Goal: Task Accomplishment & Management: Manage account settings

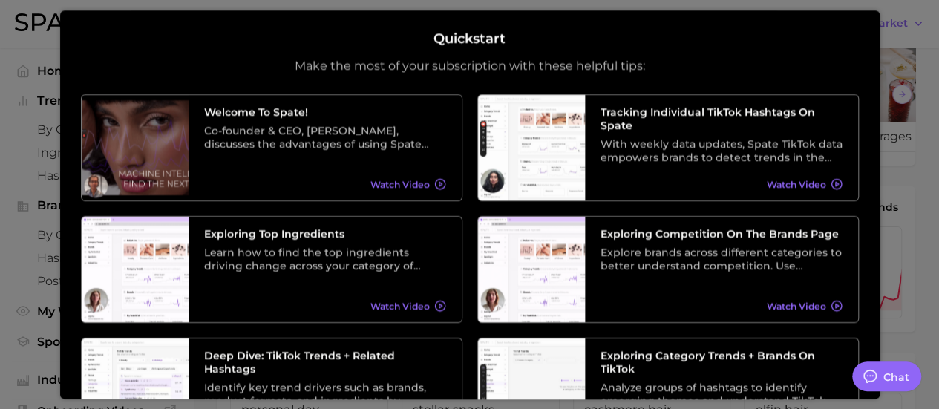
scroll to position [65, 0]
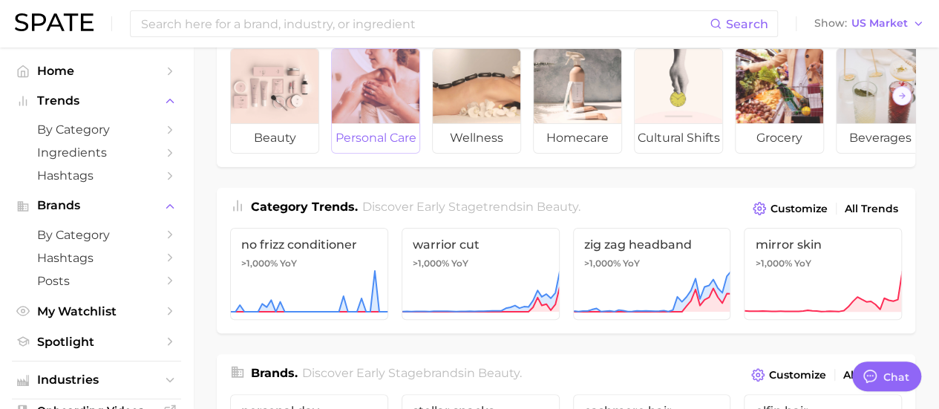
click at [372, 87] on div at bounding box center [376, 86] width 88 height 74
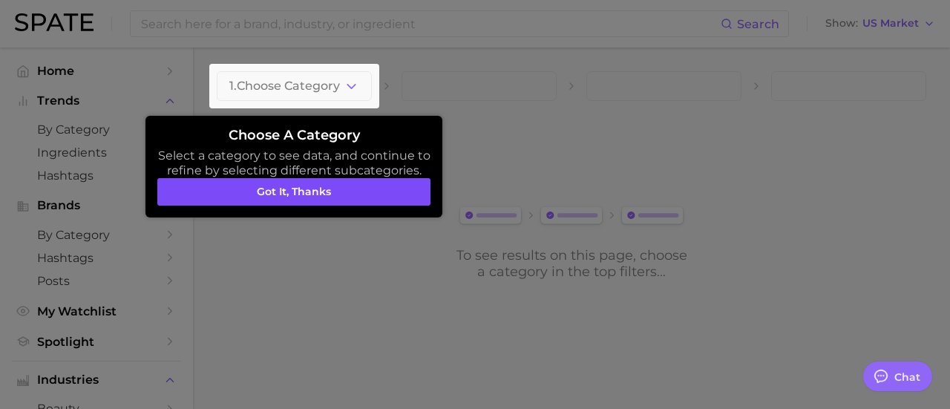
click at [281, 194] on button "Got it, thanks" at bounding box center [293, 192] width 273 height 28
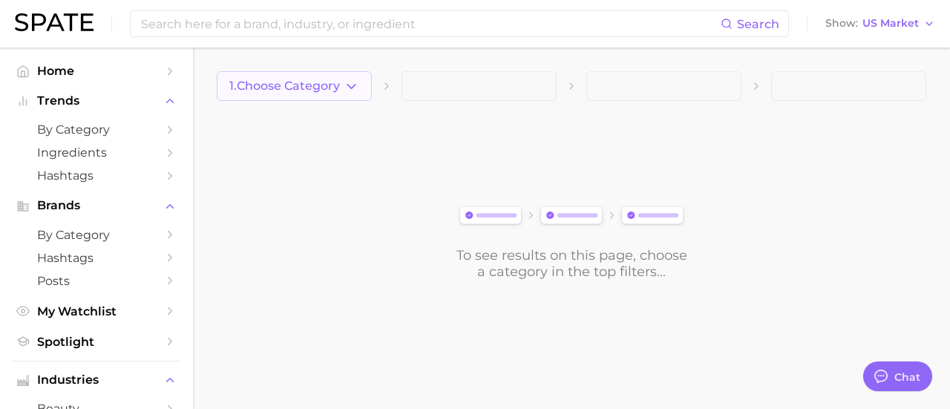
click at [353, 88] on icon "button" at bounding box center [352, 87] width 16 height 16
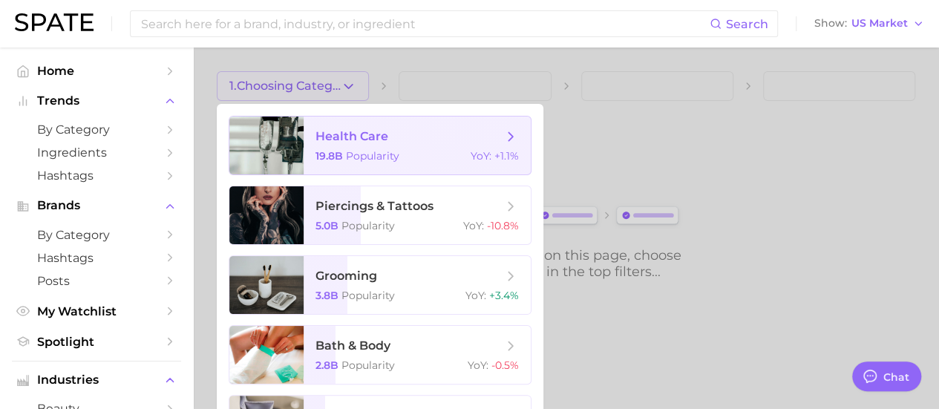
click at [419, 143] on span "health care" at bounding box center [409, 136] width 187 height 16
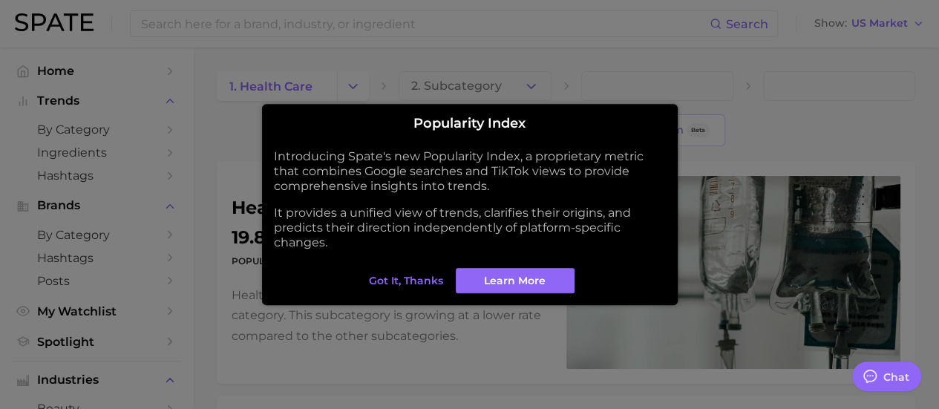
type textarea "x"
click at [514, 284] on span "Learn More" at bounding box center [515, 281] width 62 height 13
click at [423, 284] on span "Got it, thanks" at bounding box center [406, 281] width 74 height 13
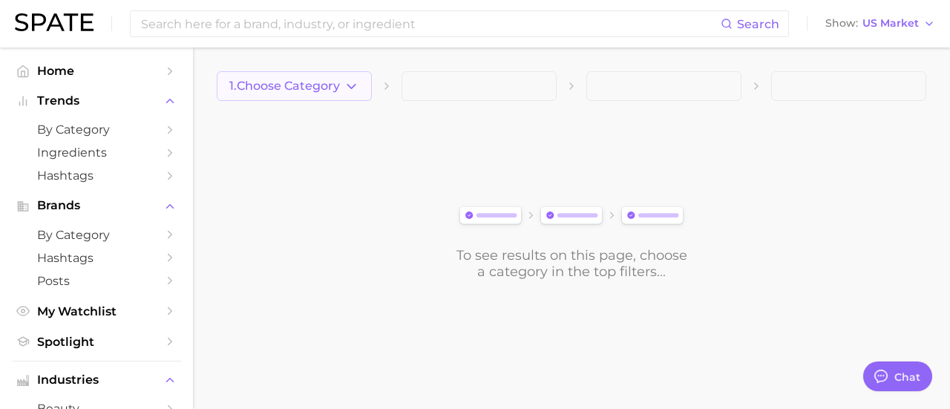
click at [356, 91] on icon "button" at bounding box center [352, 87] width 16 height 16
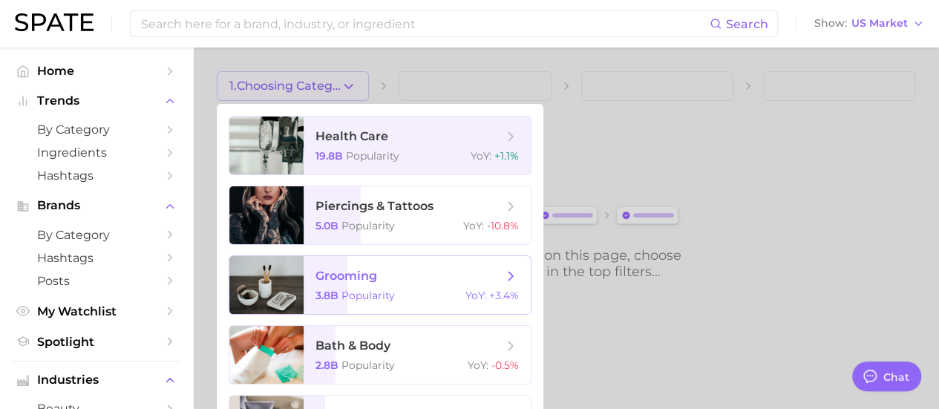
click at [510, 275] on icon at bounding box center [511, 276] width 16 height 16
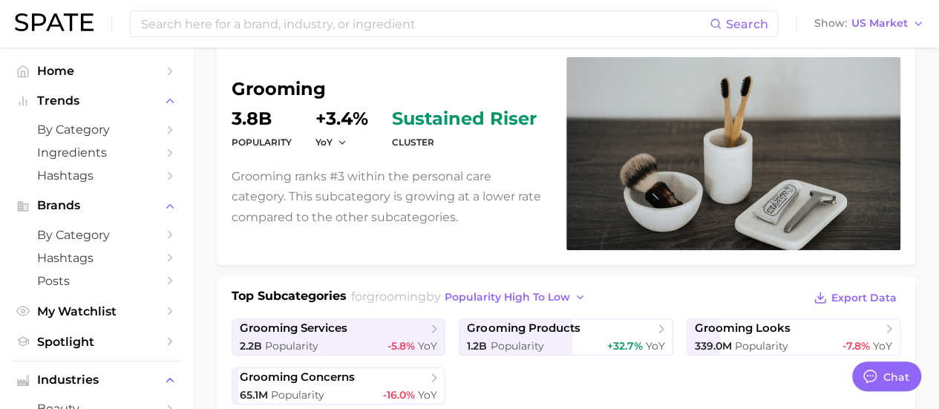
scroll to position [149, 0]
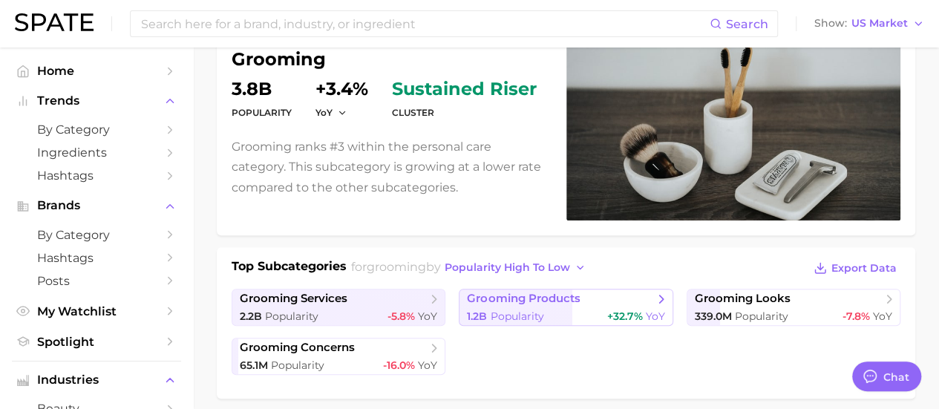
click at [651, 299] on span "grooming products" at bounding box center [560, 299] width 187 height 15
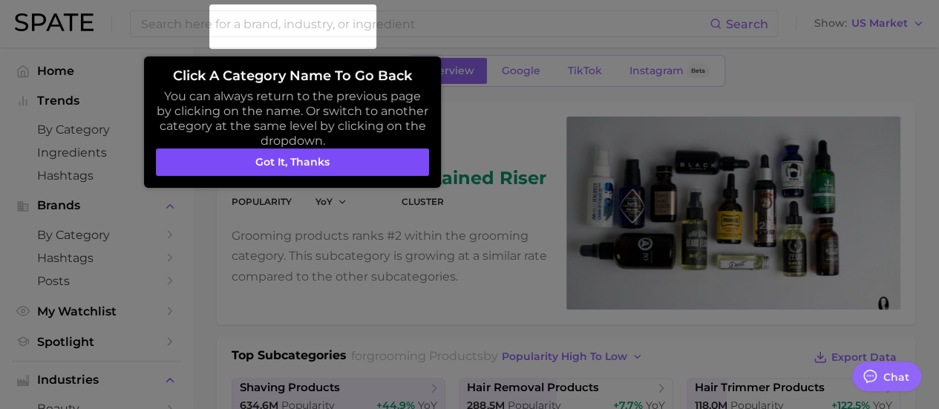
click at [364, 161] on button "Got it, thanks" at bounding box center [292, 163] width 273 height 28
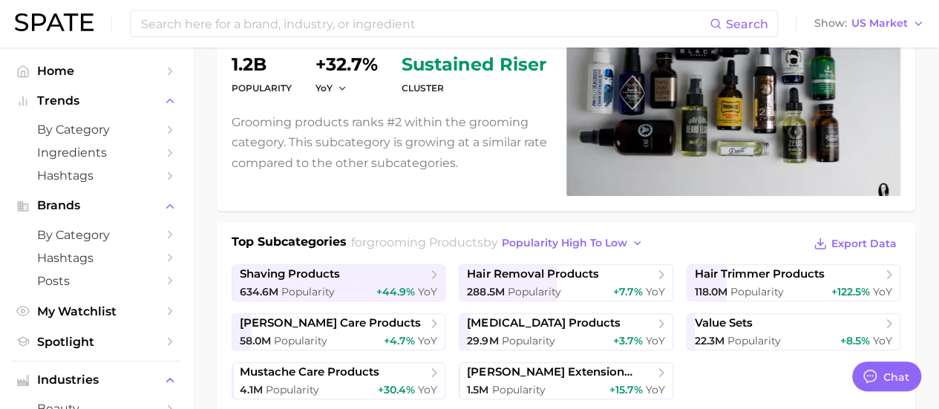
scroll to position [178, 0]
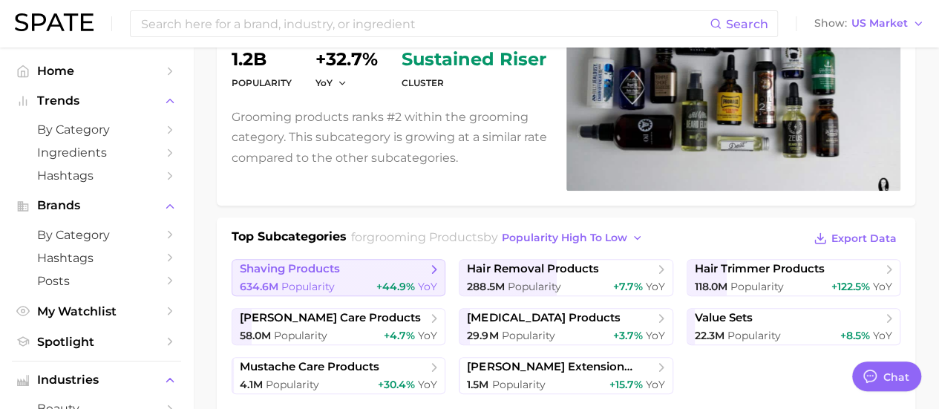
click at [429, 268] on icon at bounding box center [434, 269] width 15 height 15
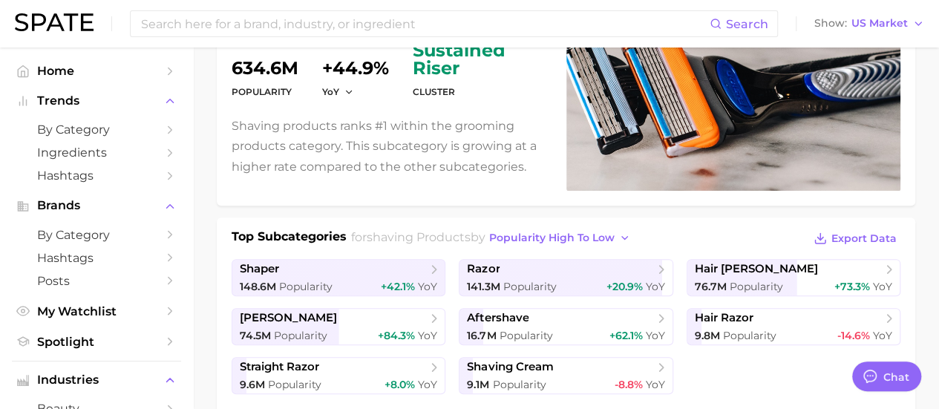
scroll to position [208, 0]
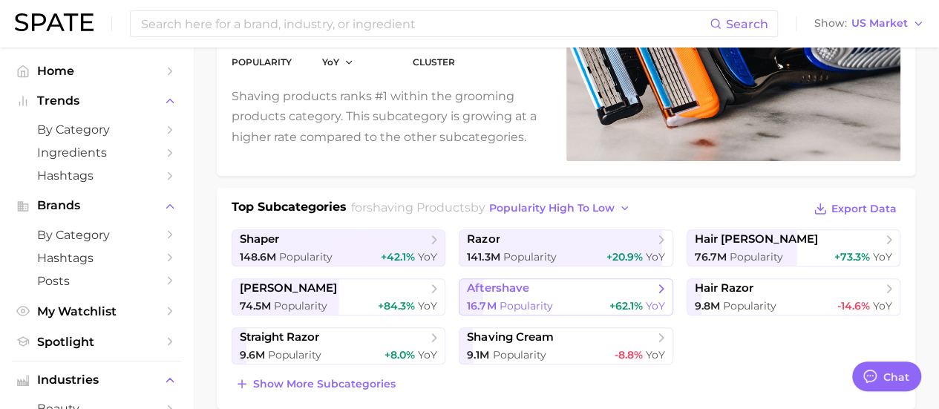
click at [633, 296] on link "aftershave 16.7m Popularity +62.1% YoY" at bounding box center [566, 296] width 214 height 37
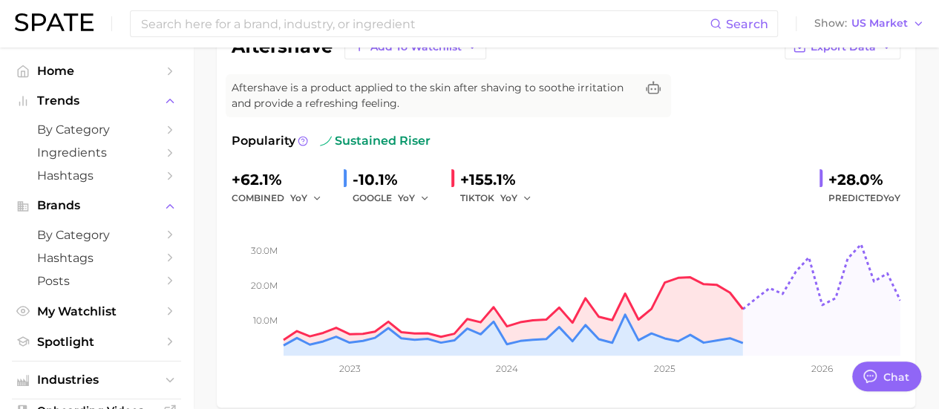
scroll to position [149, 0]
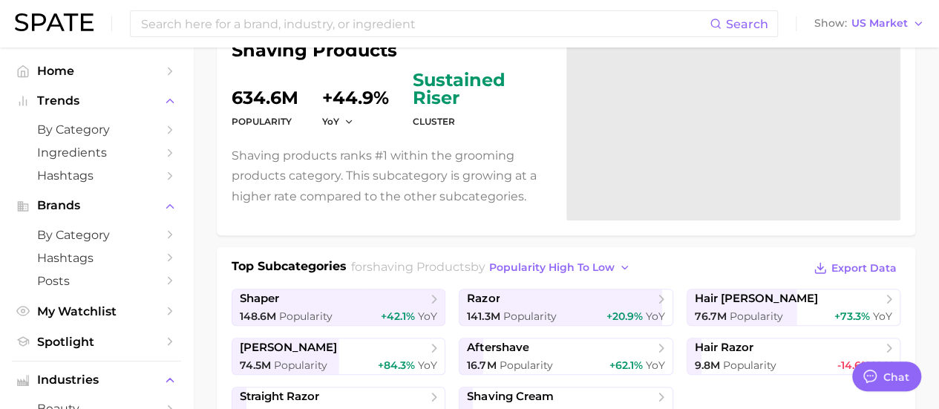
scroll to position [208, 0]
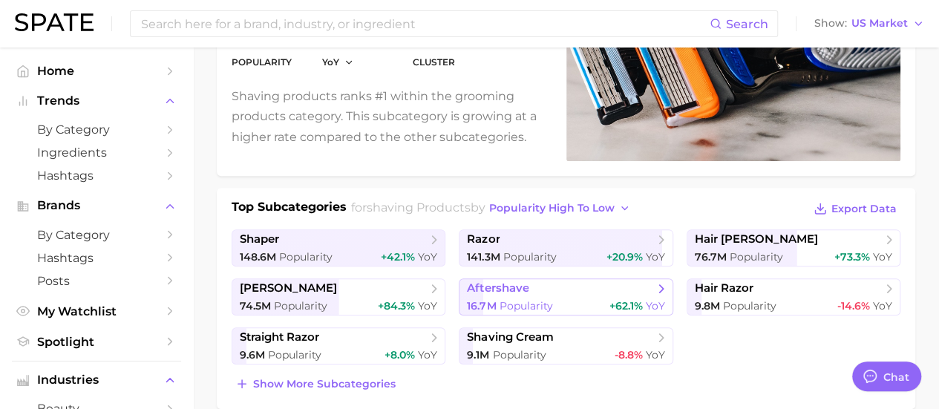
click at [648, 295] on link "aftershave 16.7m Popularity +62.1% YoY" at bounding box center [566, 296] width 214 height 37
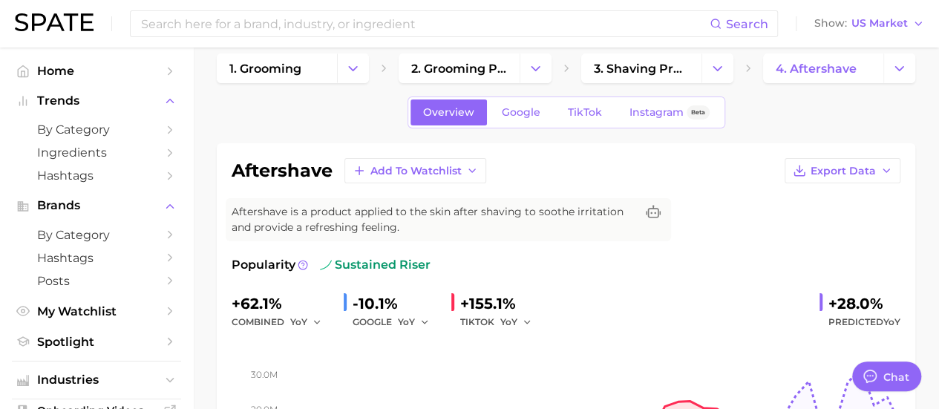
scroll to position [3, 0]
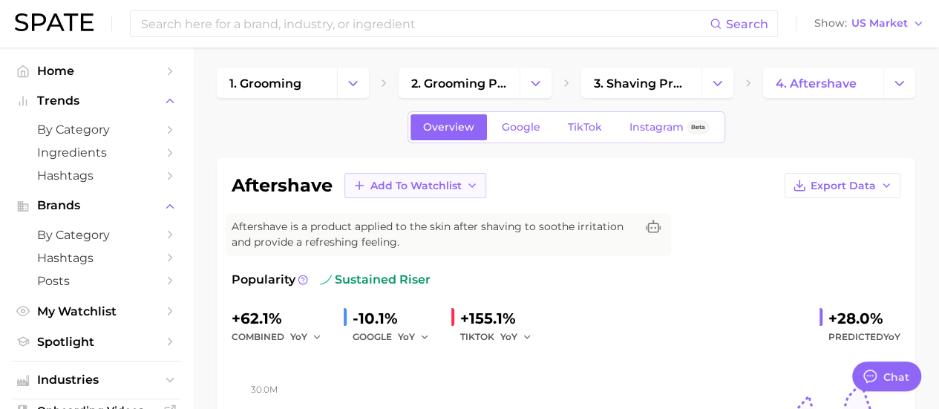
click at [446, 173] on button "Add to Watchlist" at bounding box center [416, 185] width 142 height 25
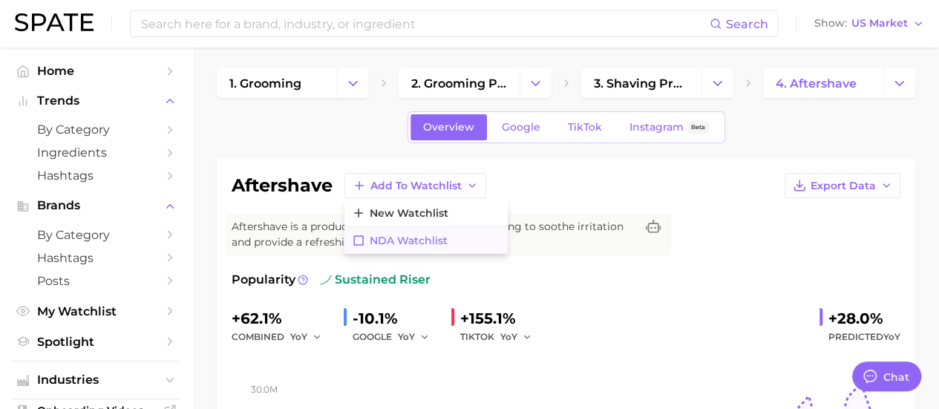
click at [443, 242] on span "NDA Watchlist" at bounding box center [409, 241] width 78 height 13
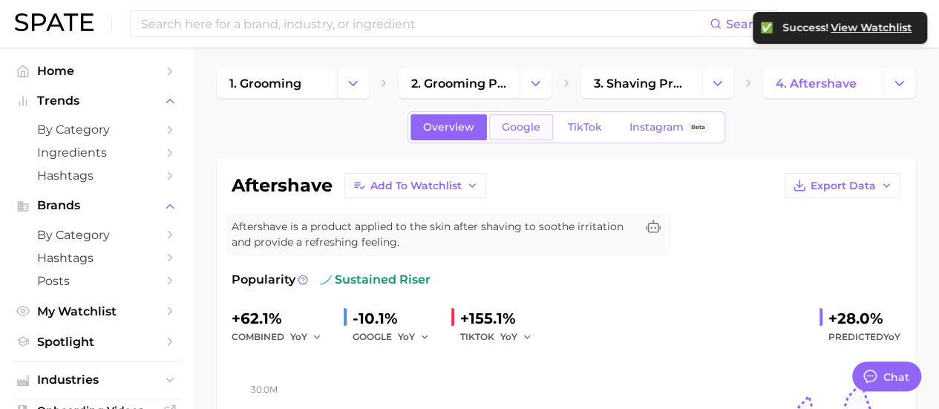
click at [524, 127] on span "Google" at bounding box center [521, 127] width 39 height 13
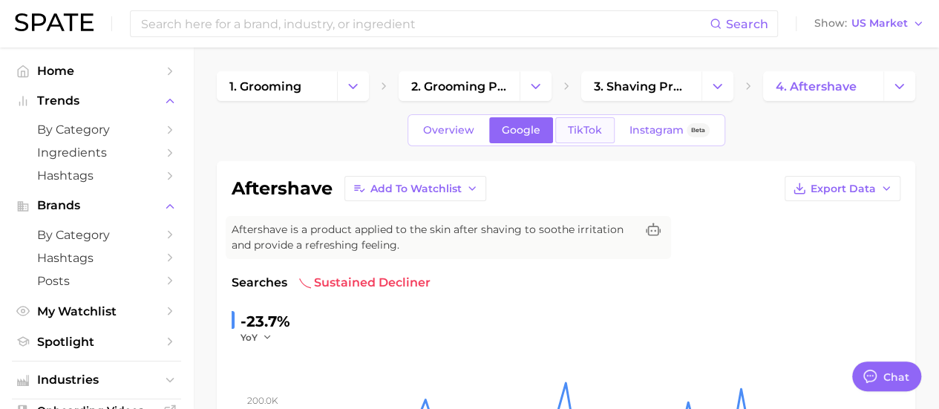
click at [579, 130] on span "TikTok" at bounding box center [585, 130] width 34 height 13
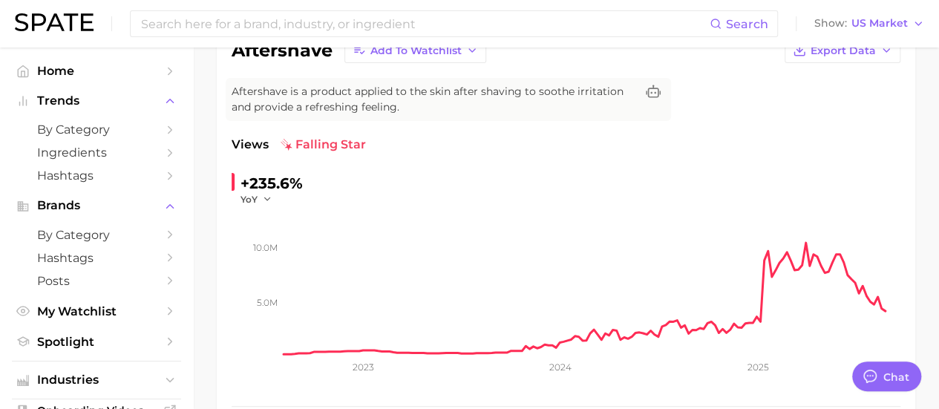
scroll to position [131, 0]
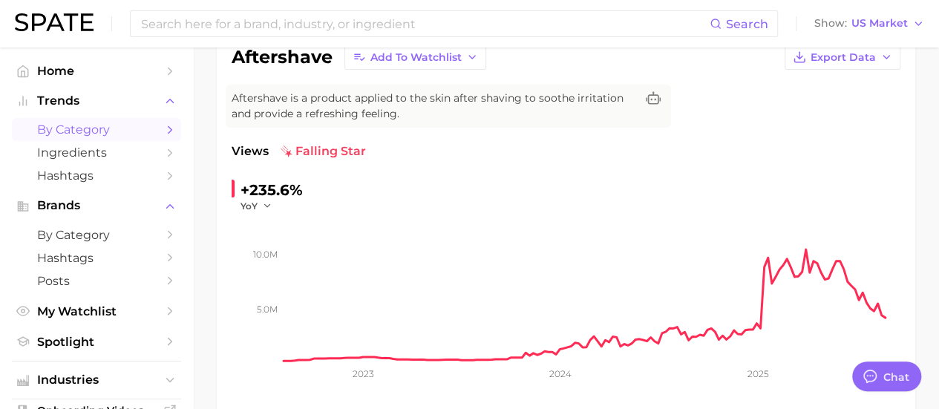
click at [82, 130] on span "by Category" at bounding box center [96, 130] width 119 height 14
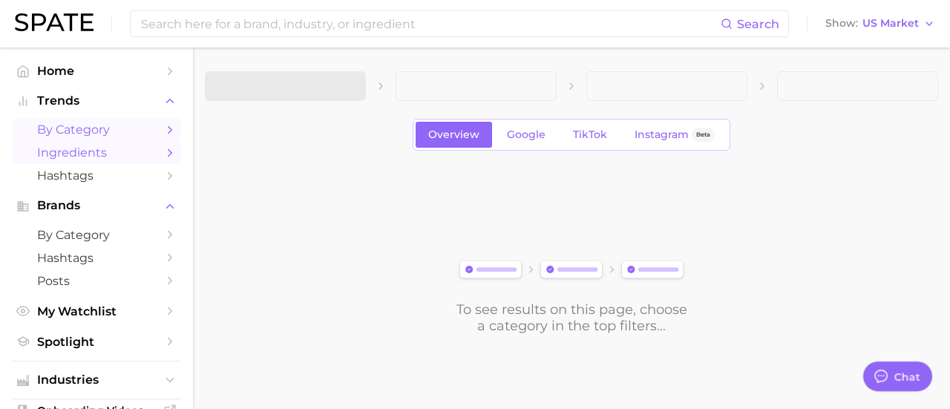
click at [105, 155] on span "Ingredients" at bounding box center [96, 153] width 119 height 14
click at [89, 158] on span "Ingredients" at bounding box center [96, 153] width 119 height 14
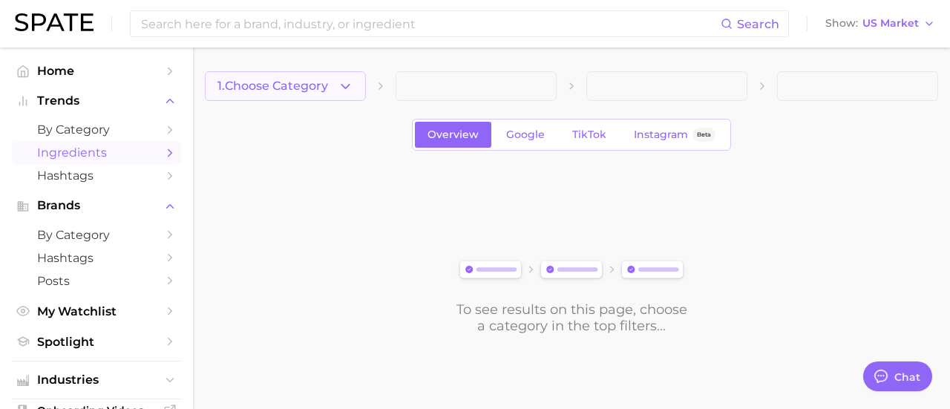
click at [355, 83] on button "1. Choose Category" at bounding box center [285, 86] width 161 height 30
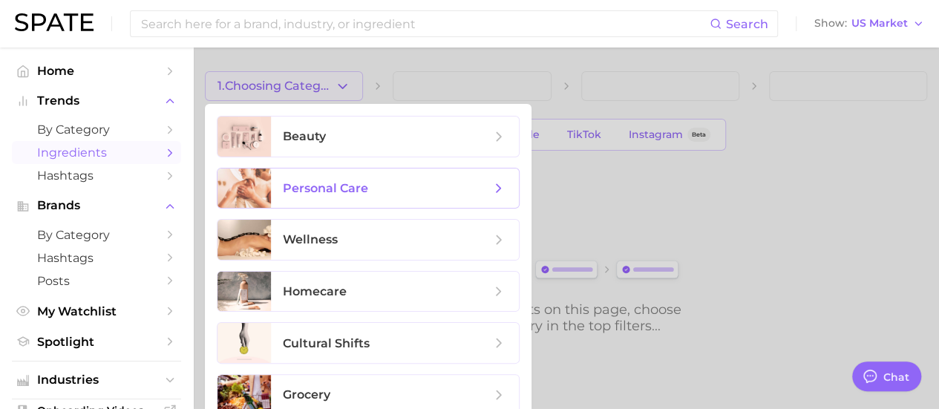
click at [337, 198] on span "personal care" at bounding box center [395, 189] width 248 height 40
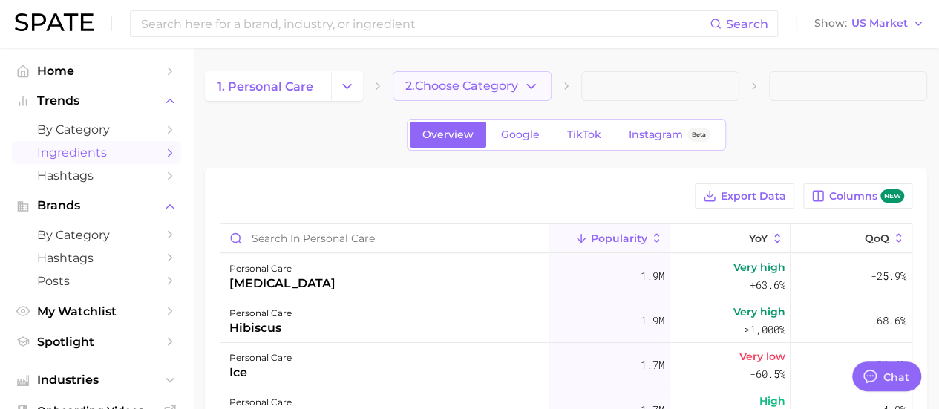
click at [500, 88] on span "2. Choose Category" at bounding box center [461, 85] width 113 height 13
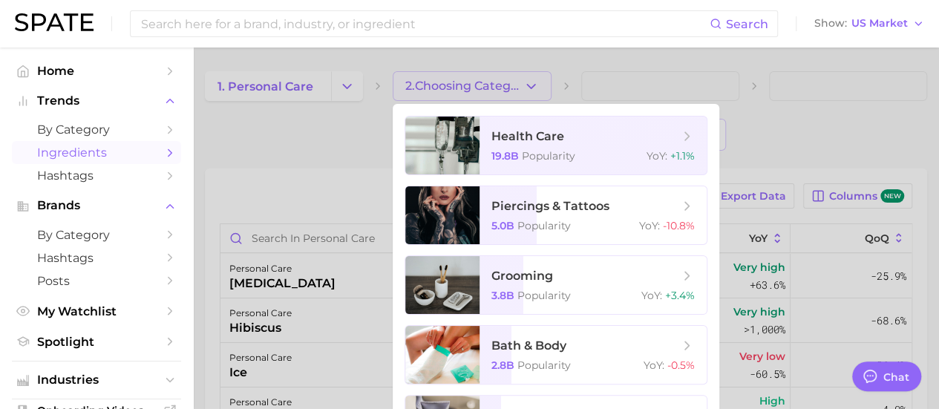
click at [503, 88] on div at bounding box center [469, 204] width 939 height 409
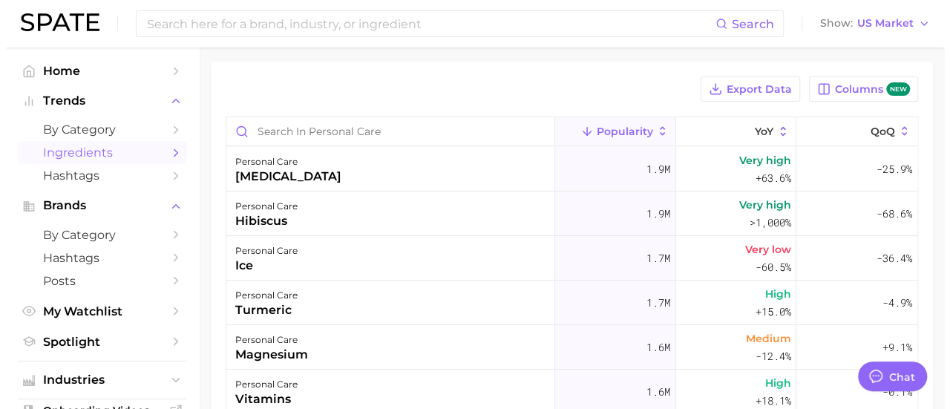
scroll to position [114, 0]
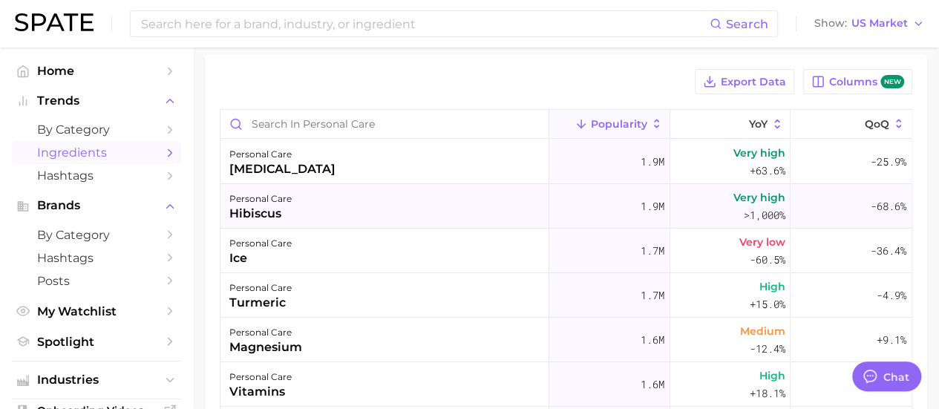
click at [270, 205] on div "hibiscus" at bounding box center [260, 214] width 62 height 18
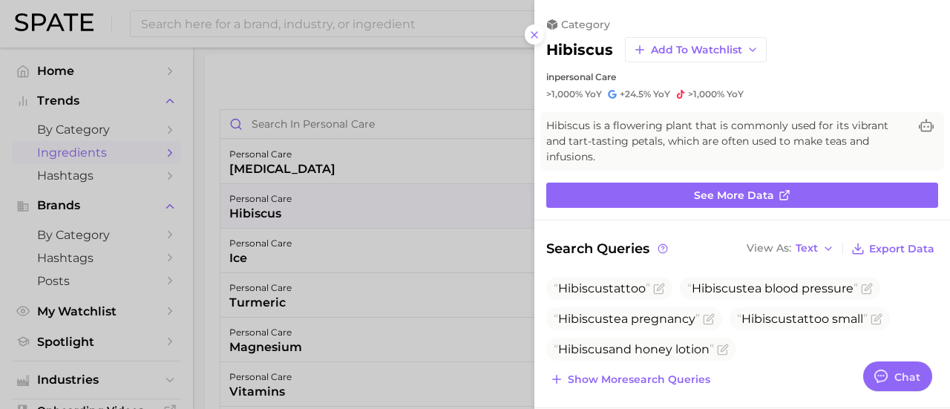
scroll to position [0, 0]
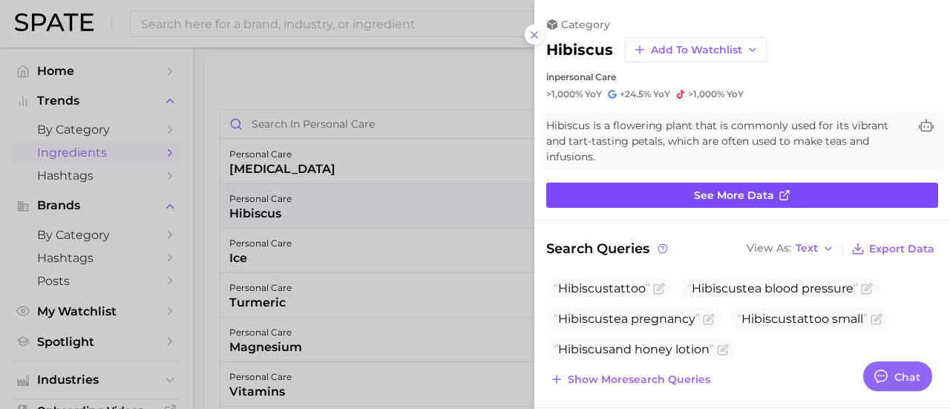
click at [706, 189] on span "See more data" at bounding box center [734, 195] width 80 height 13
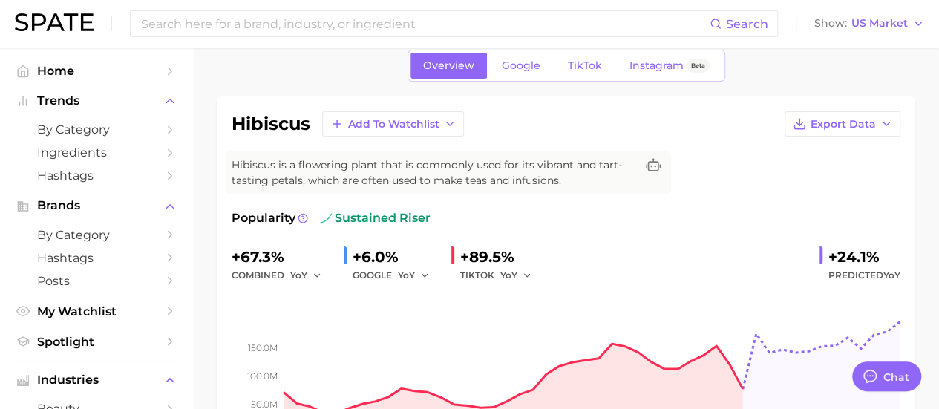
scroll to position [52, 0]
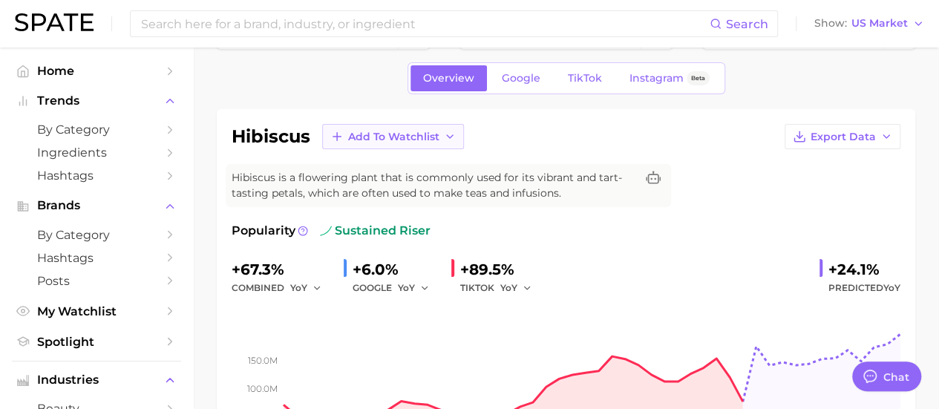
click at [407, 140] on span "Add to Watchlist" at bounding box center [393, 137] width 91 height 13
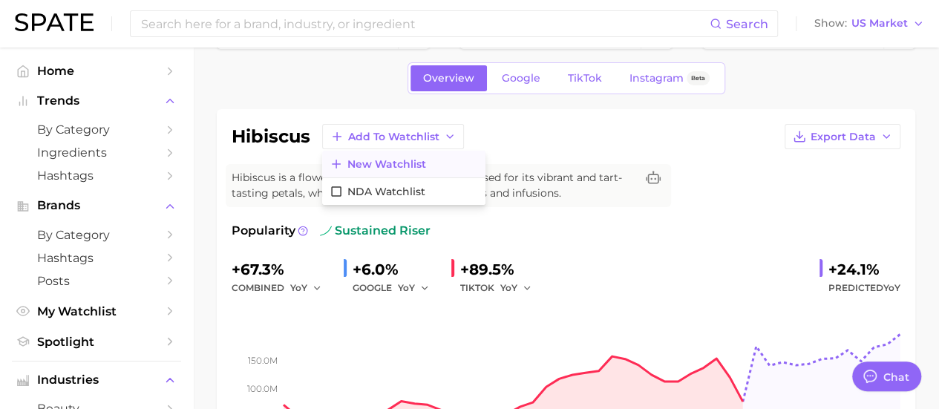
click at [417, 161] on span "New Watchlist" at bounding box center [387, 164] width 79 height 13
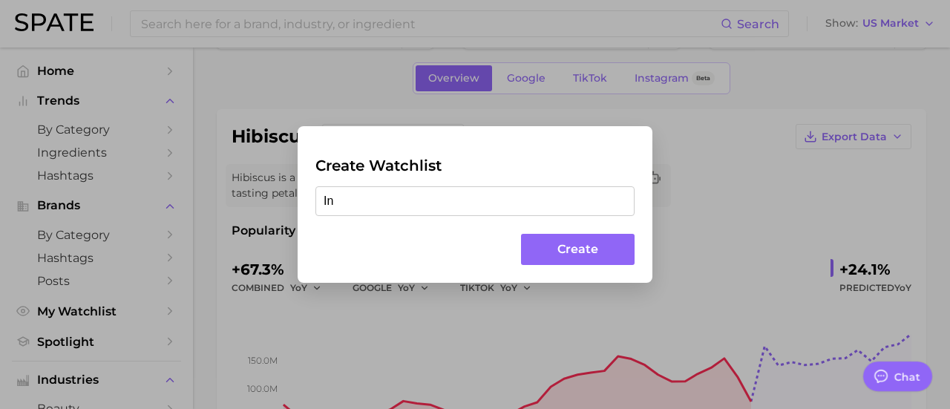
type input "I"
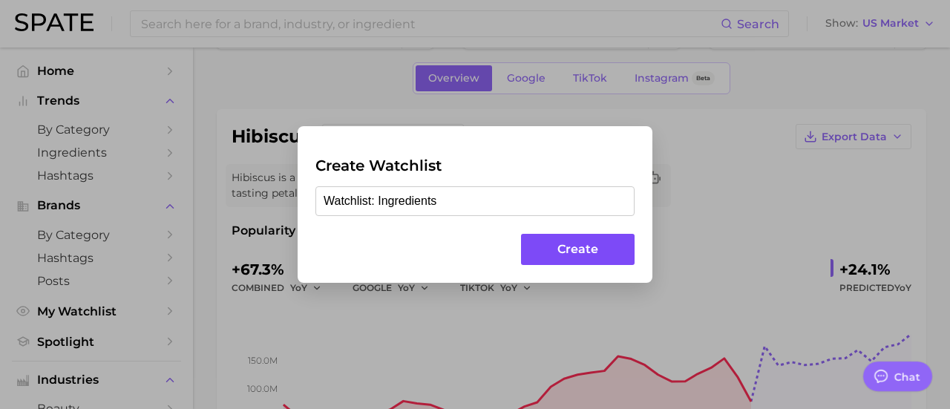
type input "Watchlist: Ingredients"
click at [590, 247] on button "Create" at bounding box center [578, 250] width 114 height 32
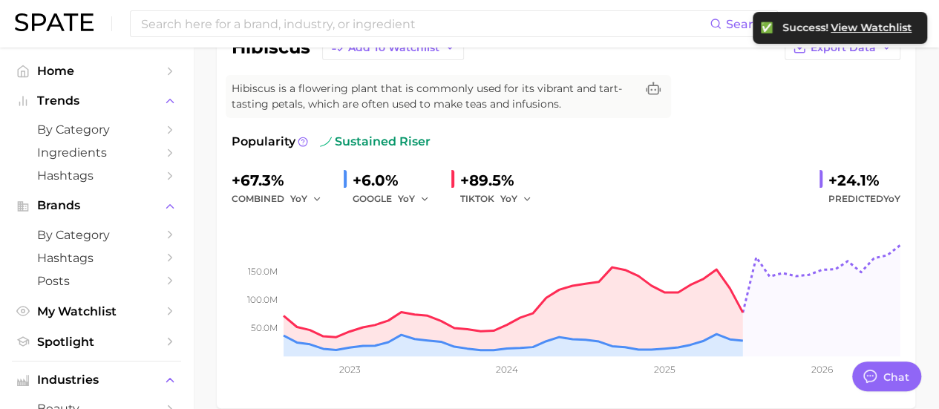
scroll to position [171, 0]
